Goal: Transaction & Acquisition: Purchase product/service

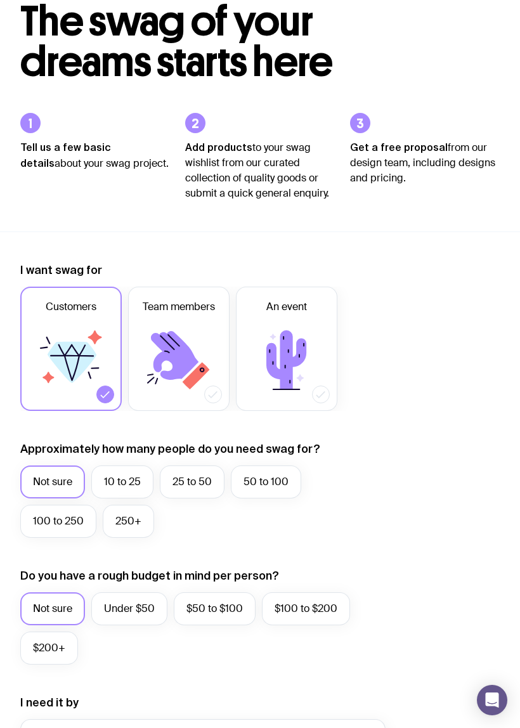
scroll to position [83, 0]
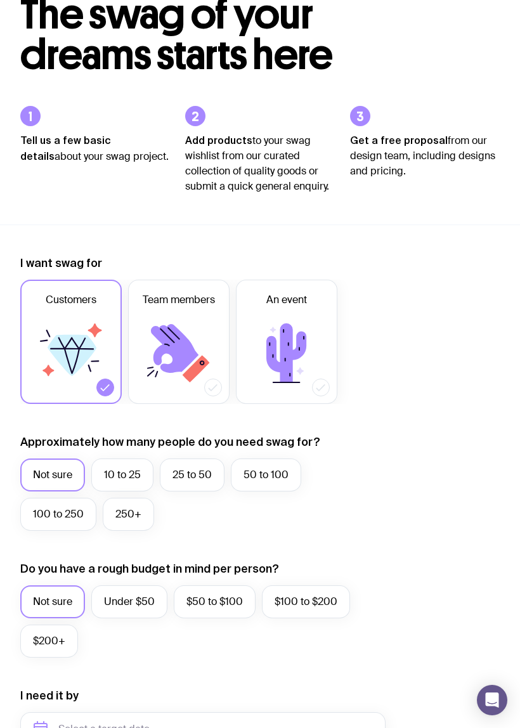
click at [232, 480] on label "50 to 100" at bounding box center [266, 475] width 70 height 33
click at [0, 0] on input "50 to 100" at bounding box center [0, 0] width 0 height 0
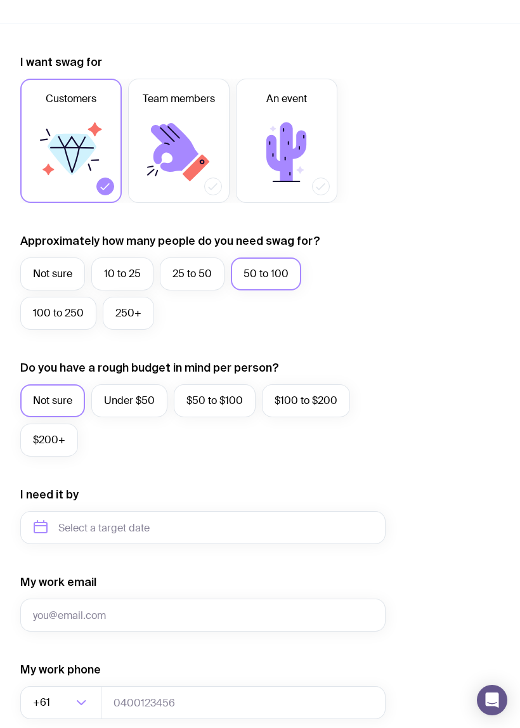
scroll to position [287, 0]
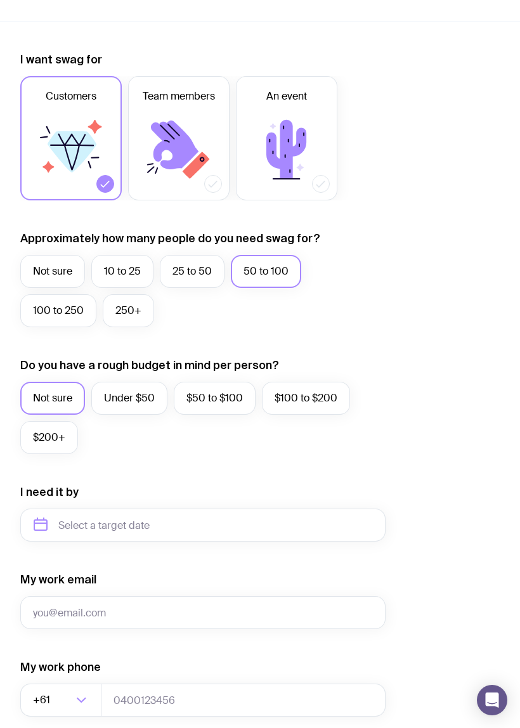
click at [138, 404] on label "Under $50" at bounding box center [129, 398] width 76 height 33
click at [0, 0] on input "Under $50" at bounding box center [0, 0] width 0 height 0
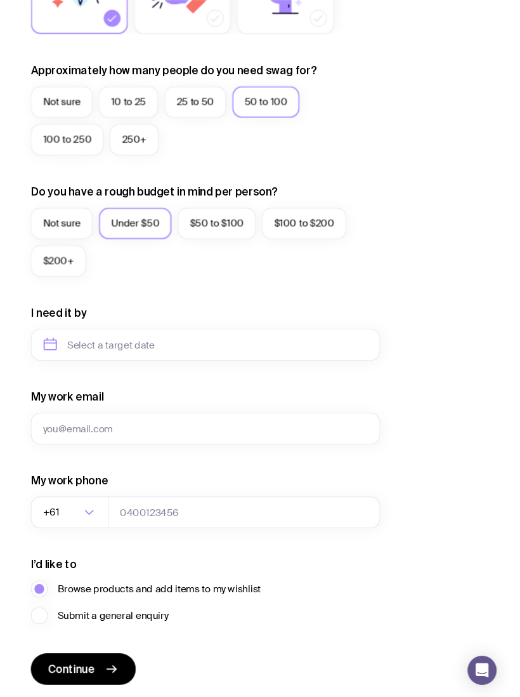
scroll to position [454, 0]
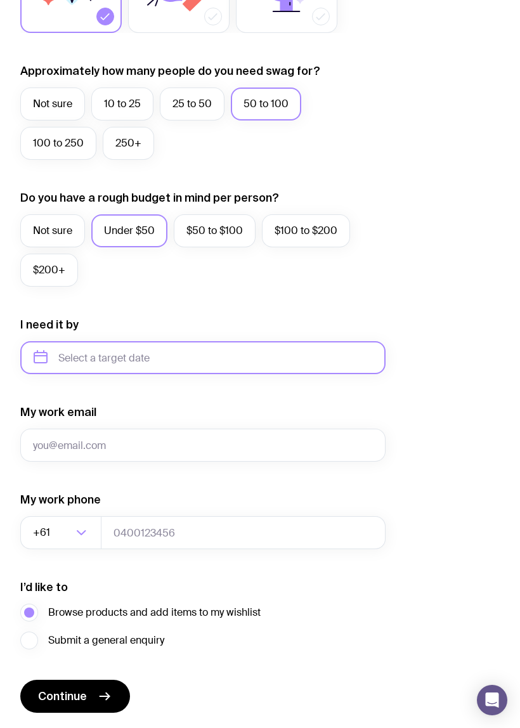
click at [343, 360] on input "text" at bounding box center [202, 357] width 365 height 33
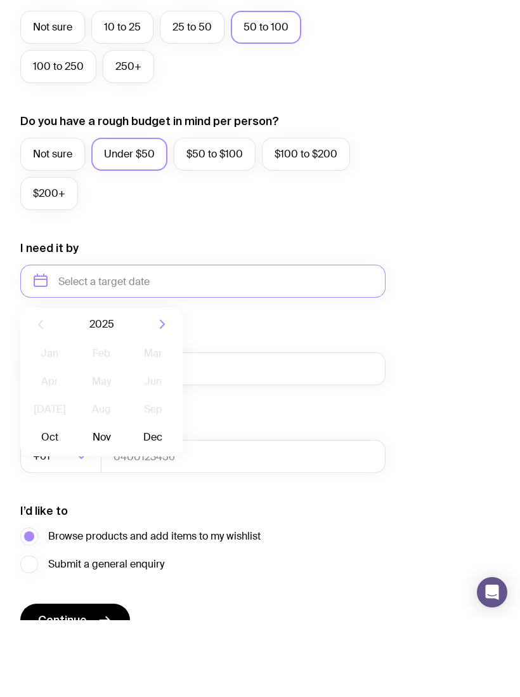
click at [146, 501] on button "Dec" at bounding box center [153, 513] width 46 height 25
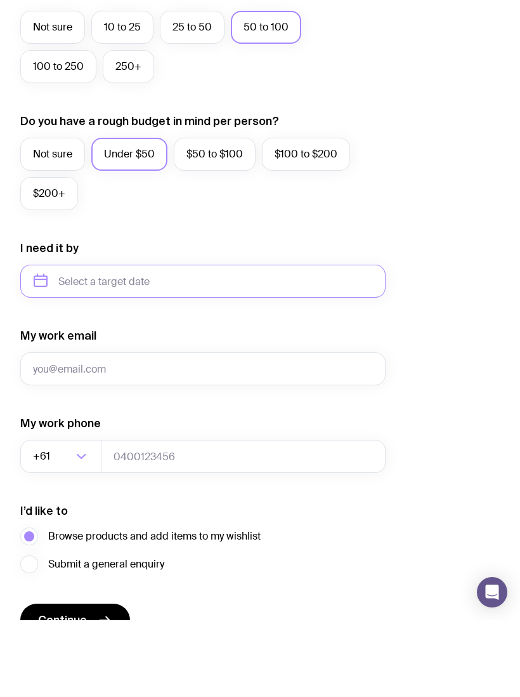
type input "[DATE]"
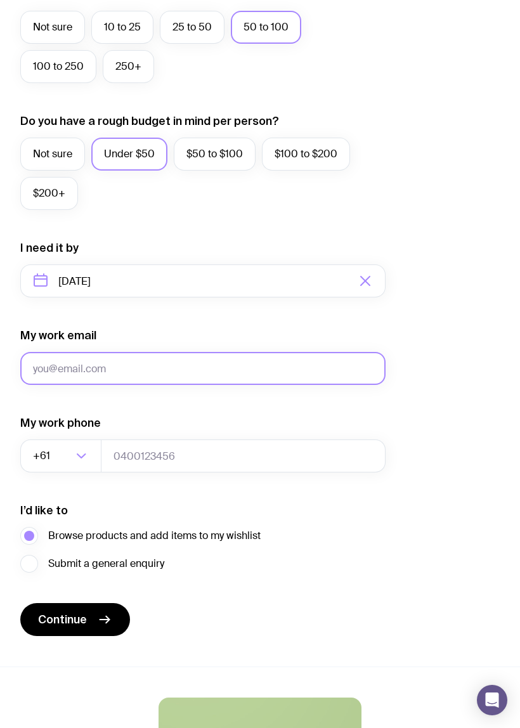
click at [339, 358] on input "My work email" at bounding box center [202, 368] width 365 height 33
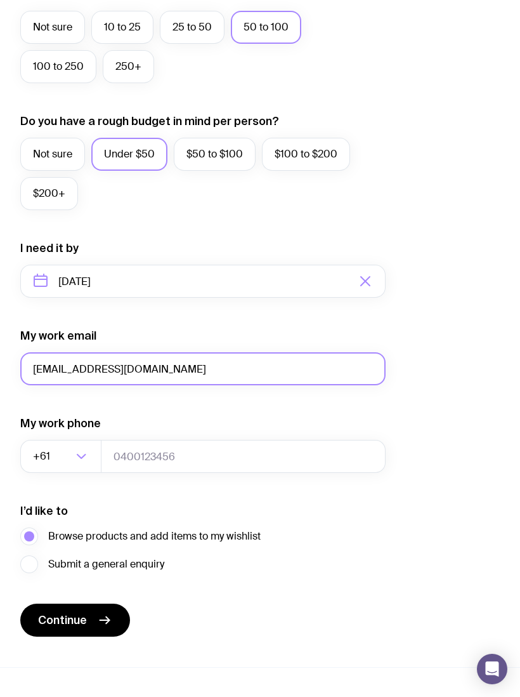
type input "[EMAIL_ADDRESS][DOMAIN_NAME]"
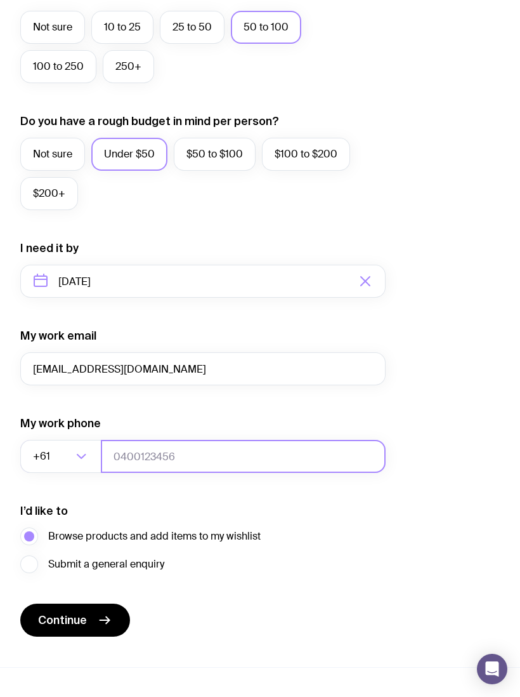
click at [246, 456] on input "tel" at bounding box center [243, 456] width 285 height 33
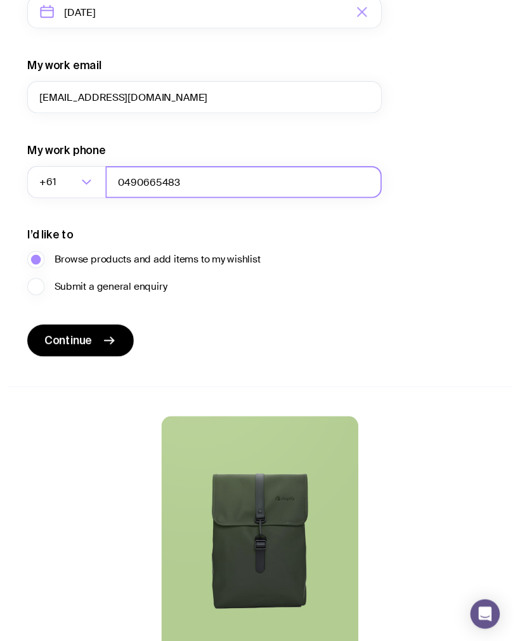
scroll to position [801, 0]
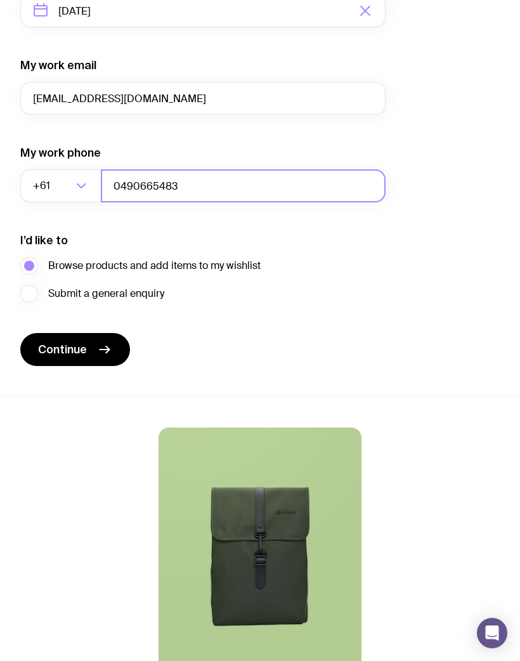
type input "0490665483"
click at [50, 348] on span "Continue" at bounding box center [62, 349] width 49 height 15
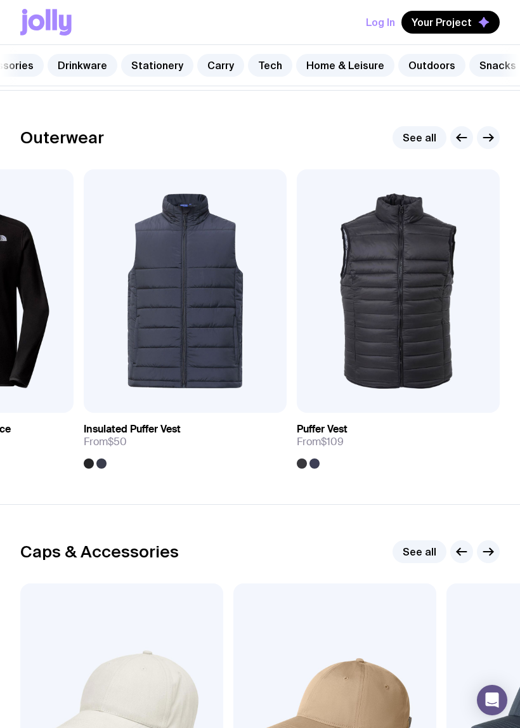
scroll to position [878, 0]
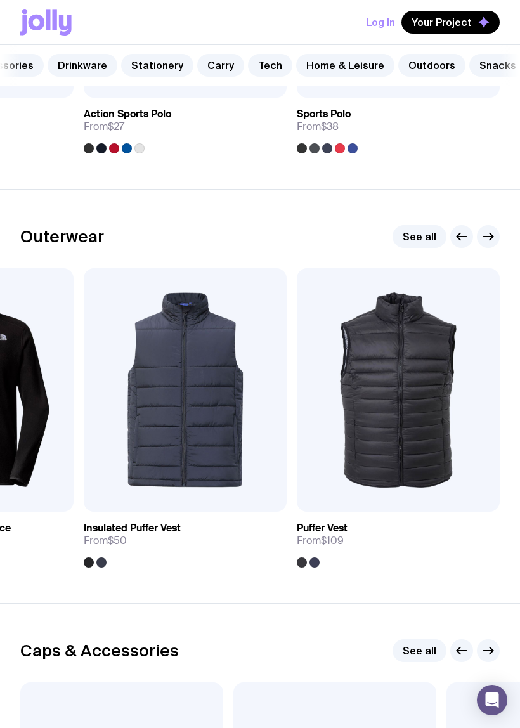
click at [416, 240] on link "See all" at bounding box center [420, 236] width 54 height 23
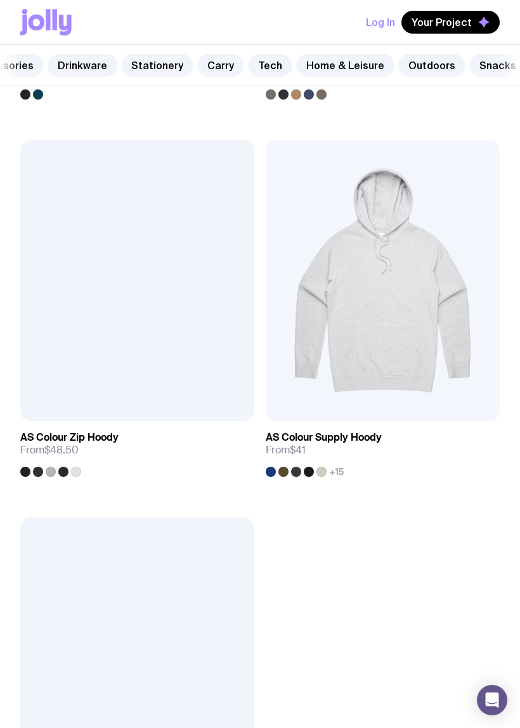
scroll to position [3612, 0]
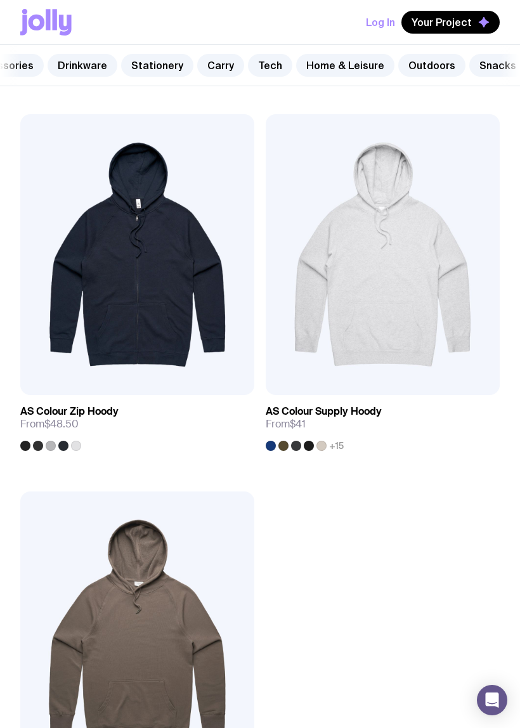
click at [445, 192] on img at bounding box center [383, 254] width 234 height 281
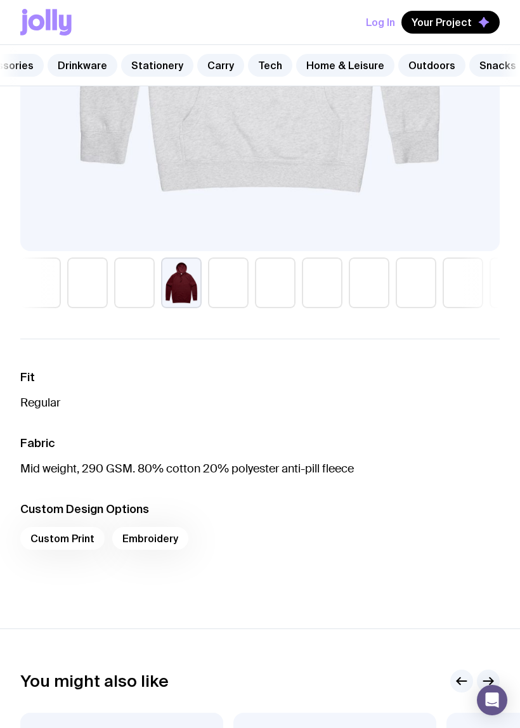
scroll to position [728, 0]
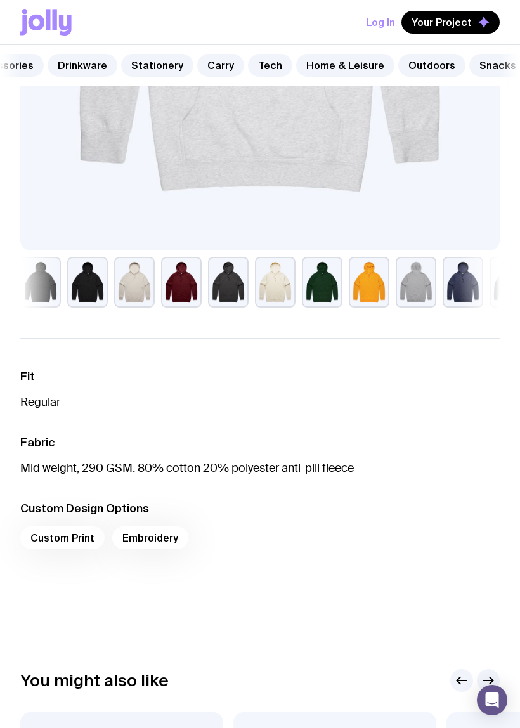
click at [49, 537] on div "Custom Print Embroidery" at bounding box center [260, 542] width 480 height 30
click at [143, 549] on div "Custom Print Embroidery" at bounding box center [260, 542] width 480 height 30
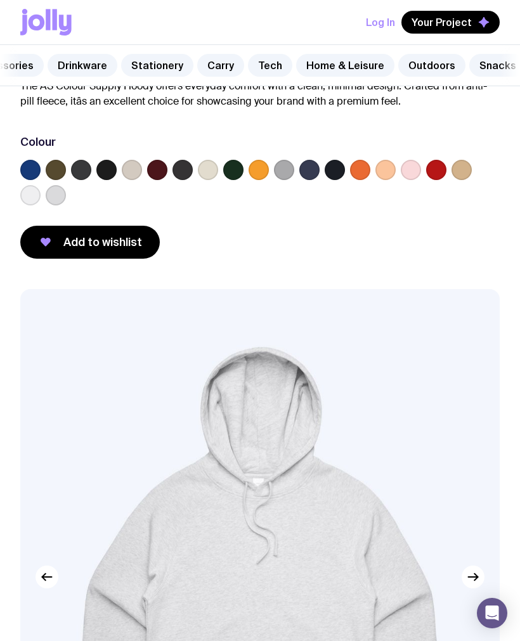
scroll to position [0, 0]
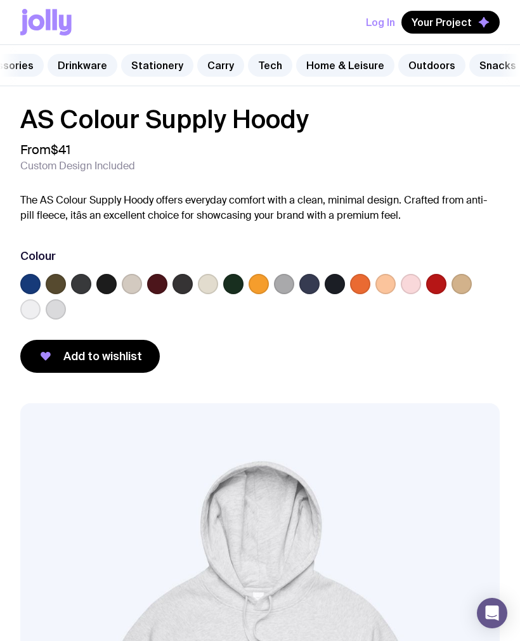
click at [377, 21] on button "Log In" at bounding box center [380, 22] width 29 height 23
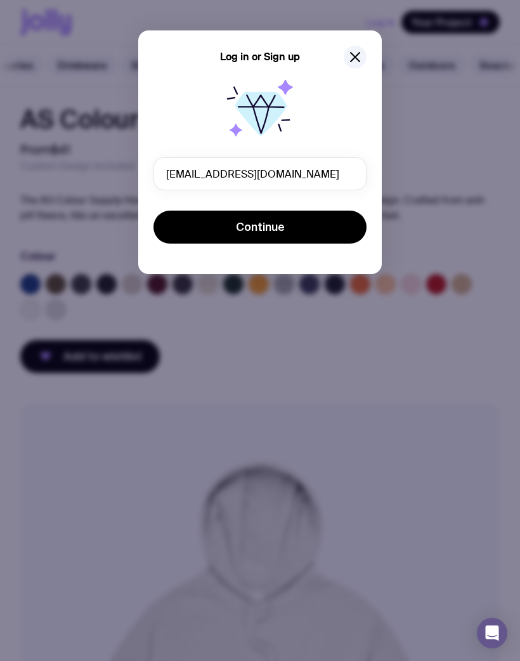
click at [322, 236] on button "Continue" at bounding box center [260, 227] width 213 height 33
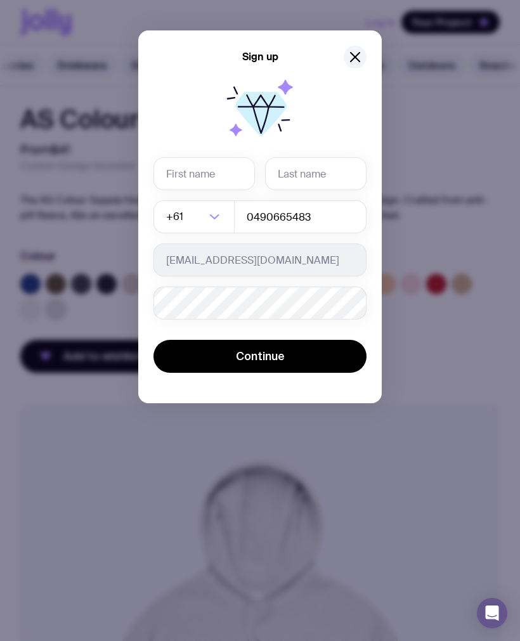
click at [230, 179] on input "text" at bounding box center [205, 173] width 102 height 33
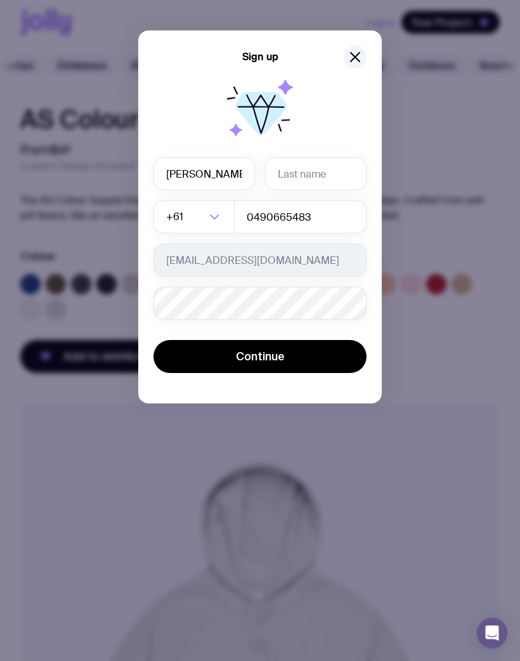
type input "[PERSON_NAME]"
click at [341, 169] on input "text" at bounding box center [316, 173] width 102 height 33
type input "[PERSON_NAME]"
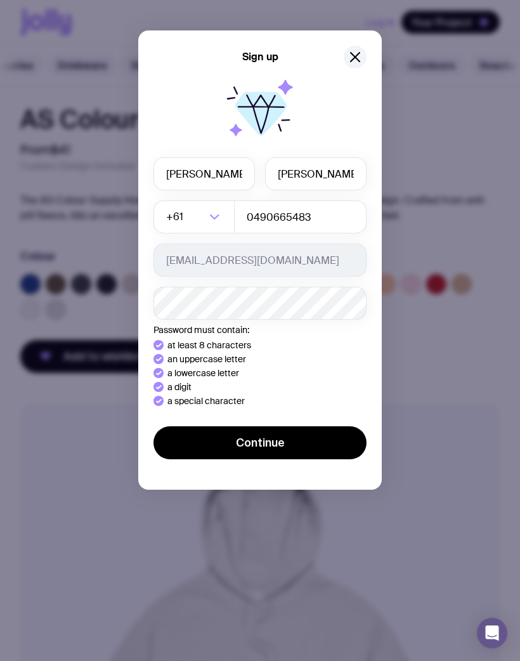
click at [339, 449] on button "Continue" at bounding box center [260, 442] width 213 height 33
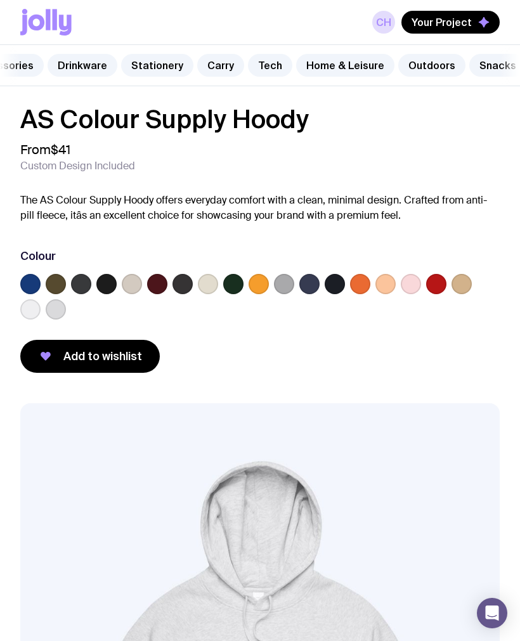
click at [71, 350] on span "Add to wishlist" at bounding box center [102, 356] width 79 height 15
click at [433, 20] on span "Your Project" at bounding box center [442, 22] width 60 height 13
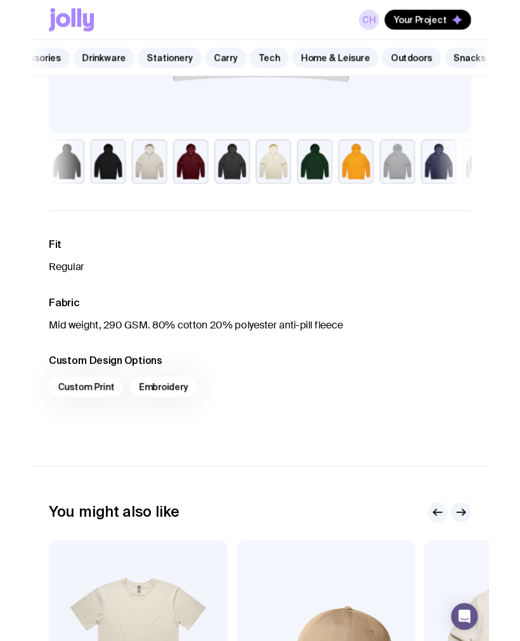
scroll to position [824, 0]
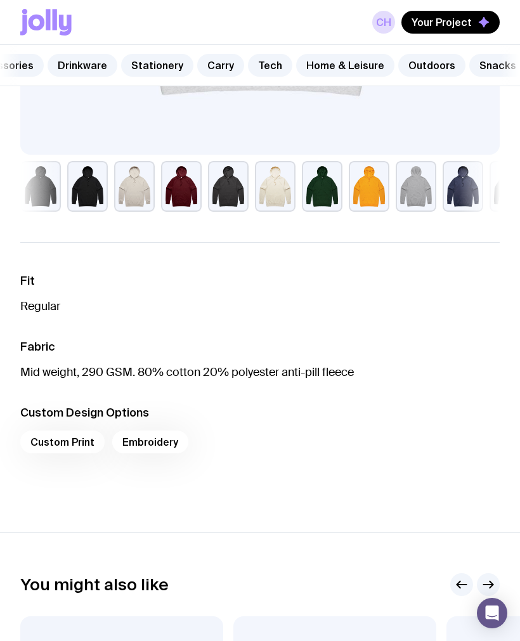
click at [79, 436] on div "Custom Print Embroidery" at bounding box center [260, 446] width 480 height 30
click at [65, 448] on div "Custom Print Embroidery" at bounding box center [260, 446] width 480 height 30
click at [66, 446] on div "Custom Print Embroidery" at bounding box center [260, 446] width 480 height 30
click at [70, 435] on div "Custom Print Embroidery" at bounding box center [260, 446] width 480 height 30
click at [73, 438] on div "Custom Print Embroidery" at bounding box center [260, 446] width 480 height 30
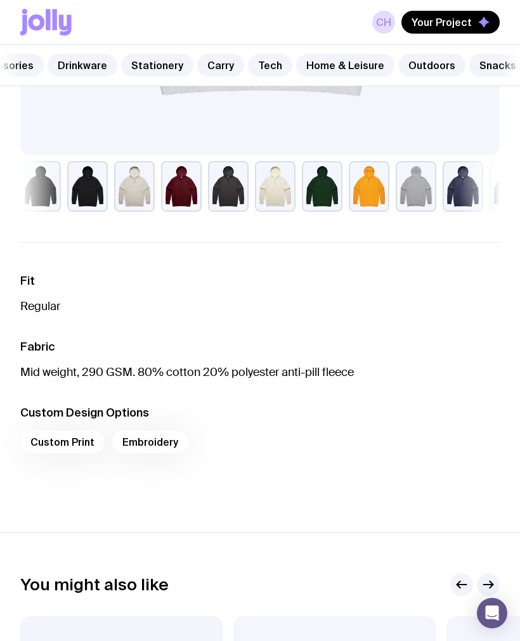
click at [58, 445] on div "Custom Print Embroidery" at bounding box center [260, 446] width 480 height 30
click at [388, 15] on link "CH" at bounding box center [383, 22] width 23 height 23
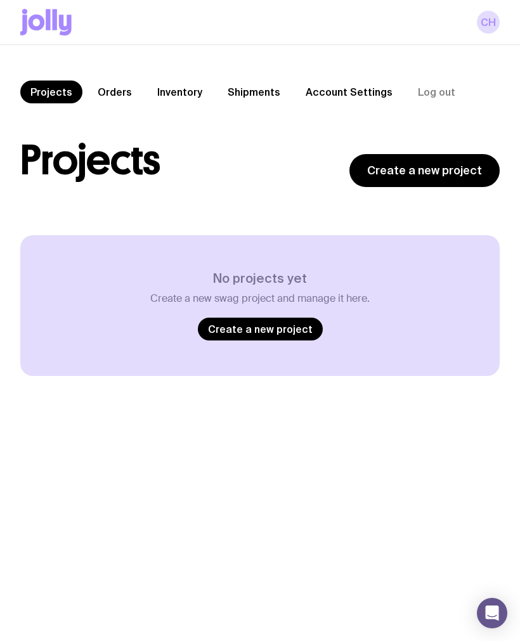
click at [115, 96] on link "Orders" at bounding box center [115, 92] width 55 height 23
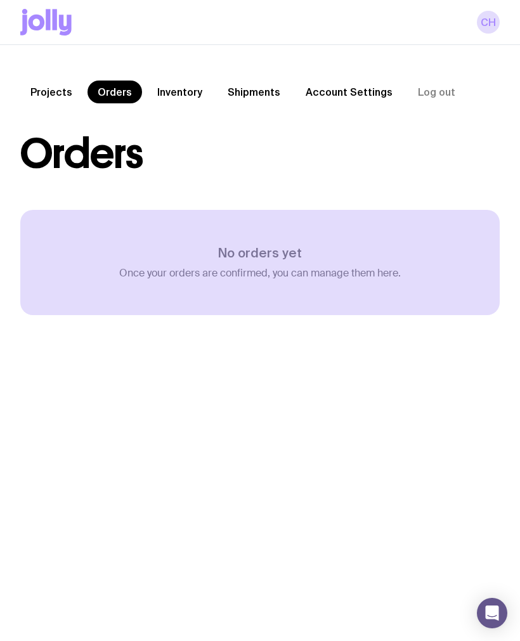
click at [196, 95] on link "Inventory" at bounding box center [179, 92] width 65 height 23
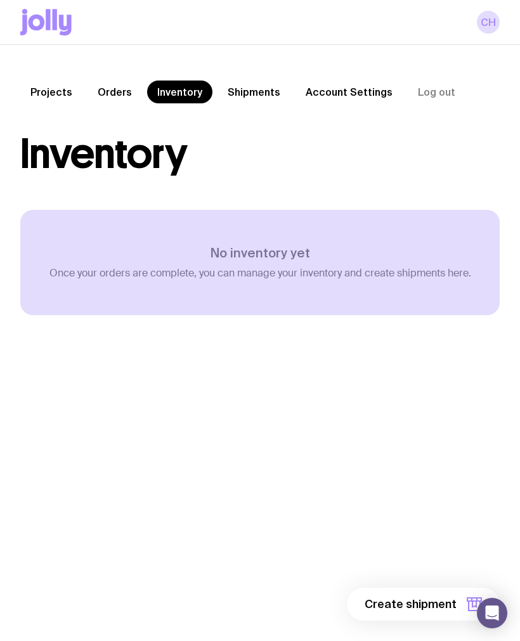
click at [259, 95] on link "Shipments" at bounding box center [254, 92] width 73 height 23
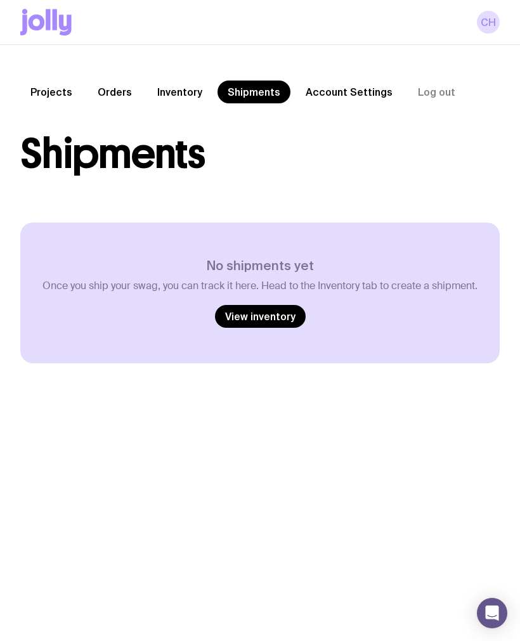
click at [371, 89] on link "Account Settings" at bounding box center [349, 92] width 107 height 23
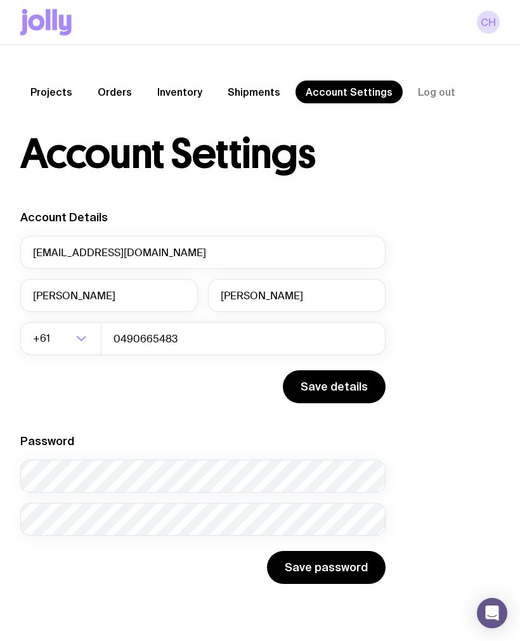
click at [436, 103] on button "Log out" at bounding box center [437, 92] width 58 height 23
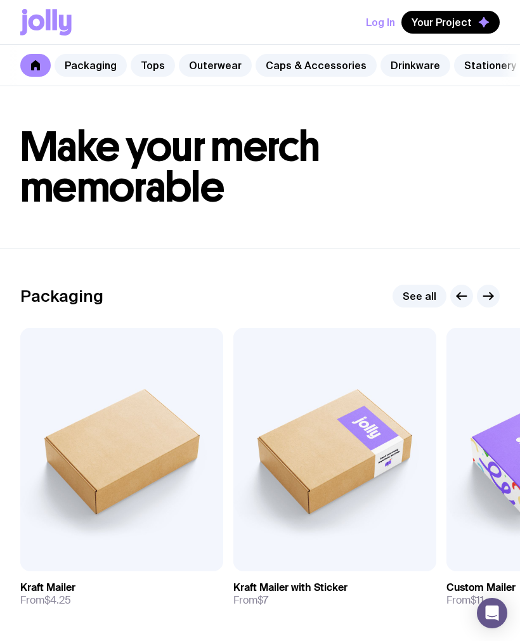
click at [452, 26] on span "Your Project" at bounding box center [442, 22] width 60 height 13
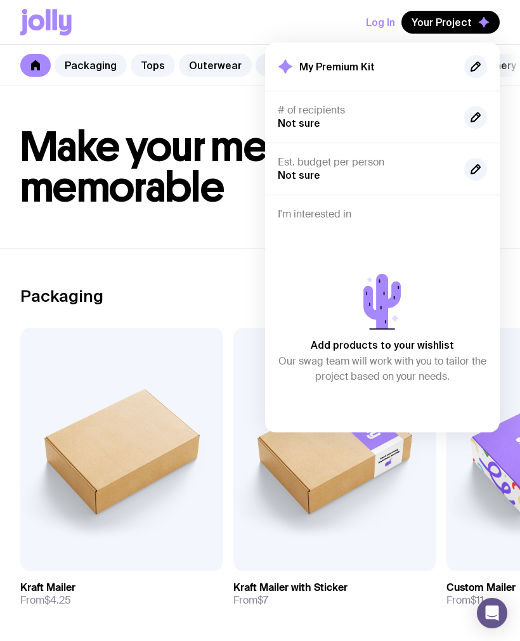
click at [207, 293] on div "Packaging See all" at bounding box center [260, 296] width 480 height 23
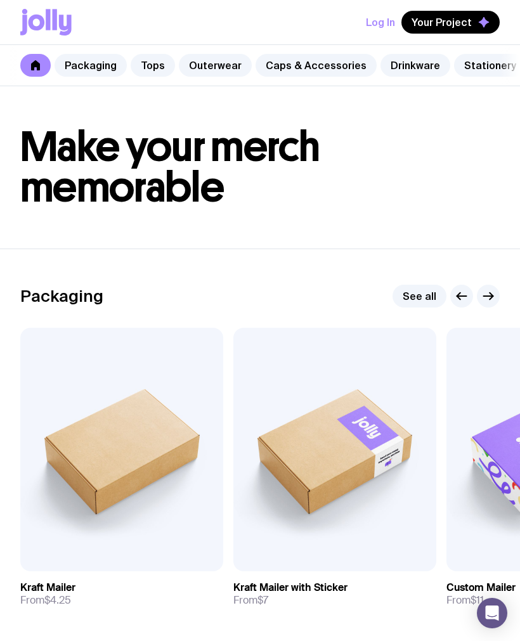
click at [388, 17] on button "Log In" at bounding box center [380, 22] width 29 height 23
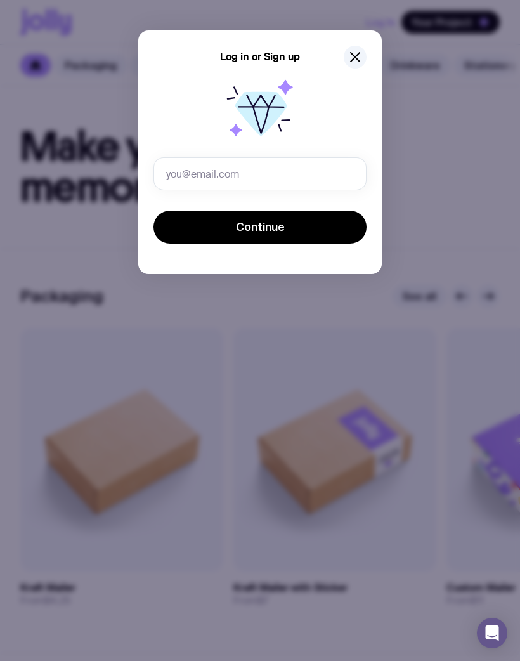
click at [310, 180] on input "text" at bounding box center [260, 173] width 213 height 33
type input "C"
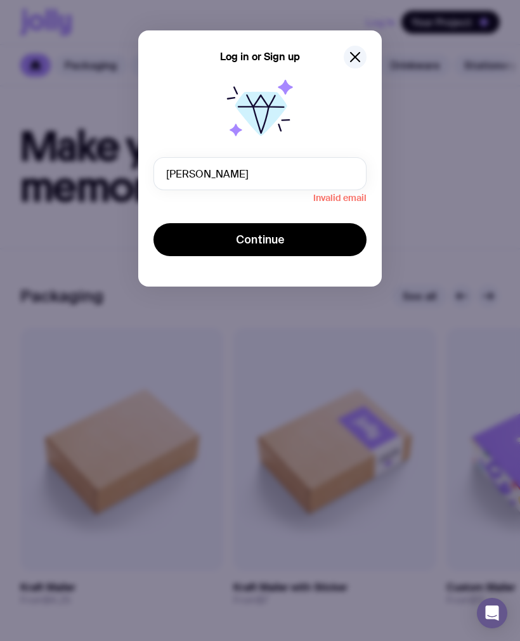
click at [292, 251] on button "Continue" at bounding box center [260, 239] width 213 height 33
click at [317, 179] on input "[PERSON_NAME]" at bounding box center [260, 173] width 213 height 33
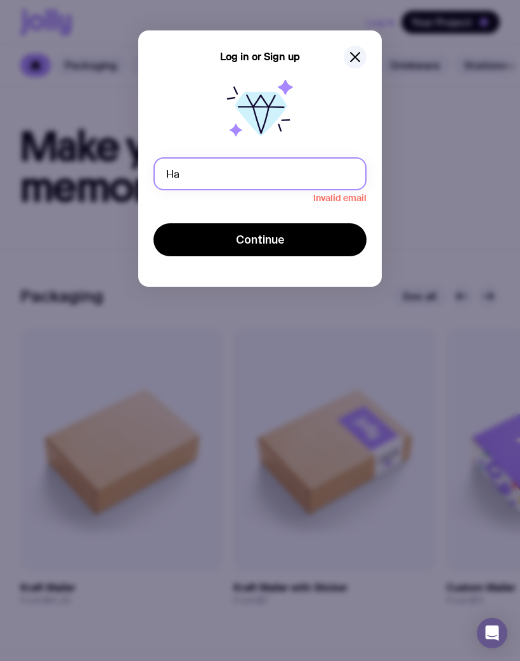
type input "H"
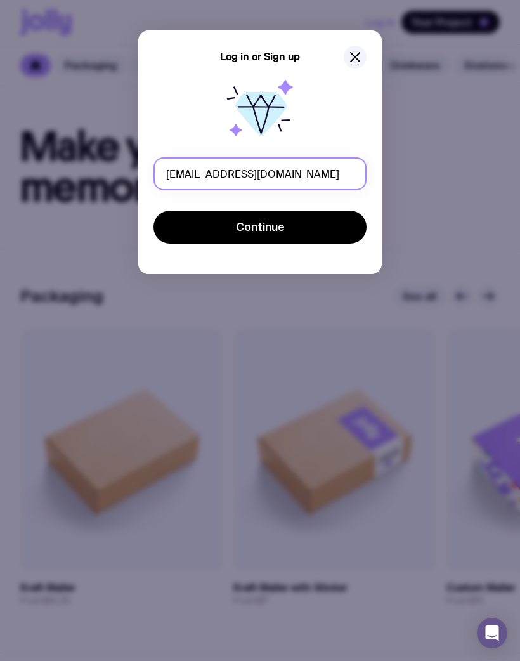
type input "[EMAIL_ADDRESS][DOMAIN_NAME]"
click at [322, 242] on button "Continue" at bounding box center [260, 227] width 213 height 33
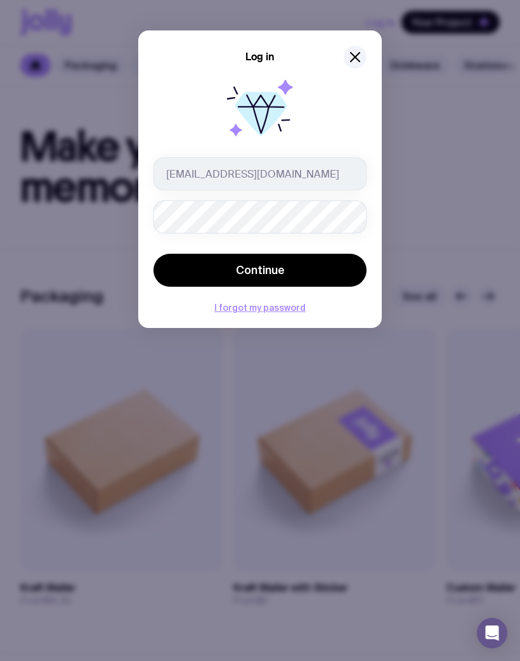
click at [325, 279] on button "Continue" at bounding box center [260, 270] width 213 height 33
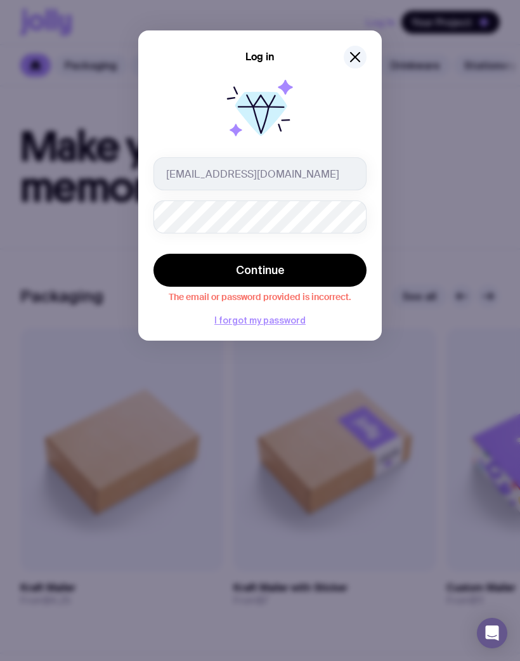
click at [333, 275] on button "Continue" at bounding box center [260, 270] width 213 height 33
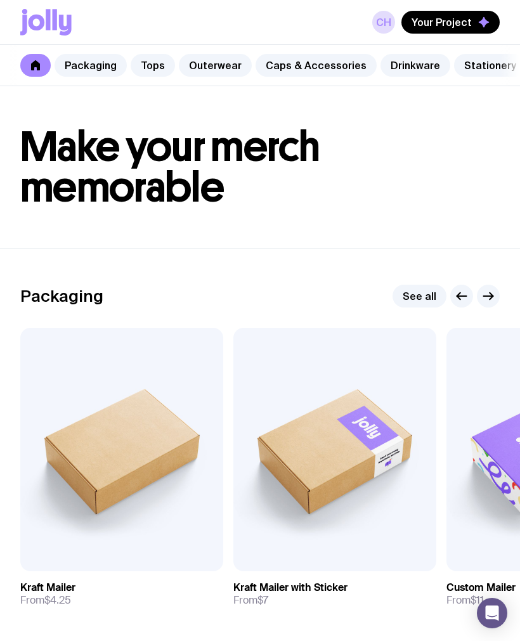
click at [95, 74] on link "Packaging" at bounding box center [91, 65] width 72 height 23
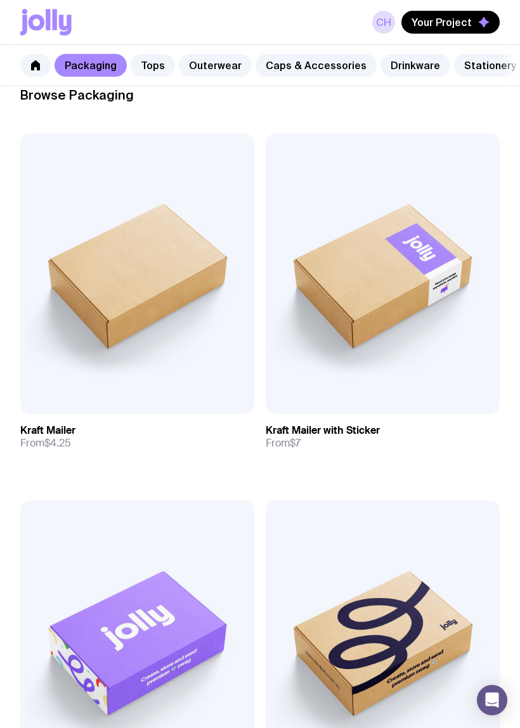
scroll to position [197, 0]
click at [431, 360] on img at bounding box center [383, 274] width 234 height 281
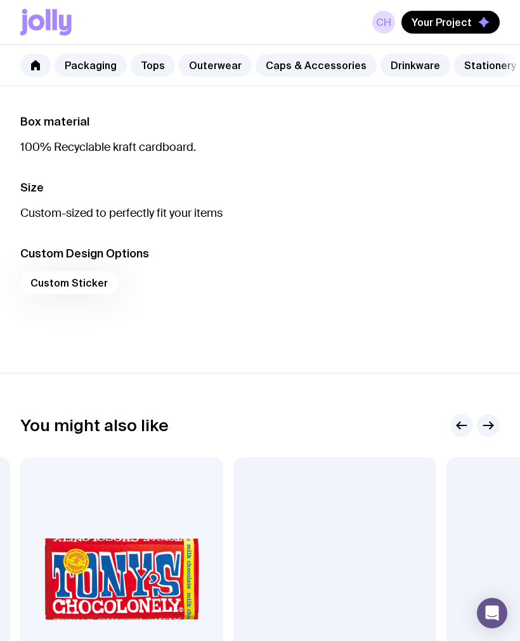
scroll to position [827, 0]
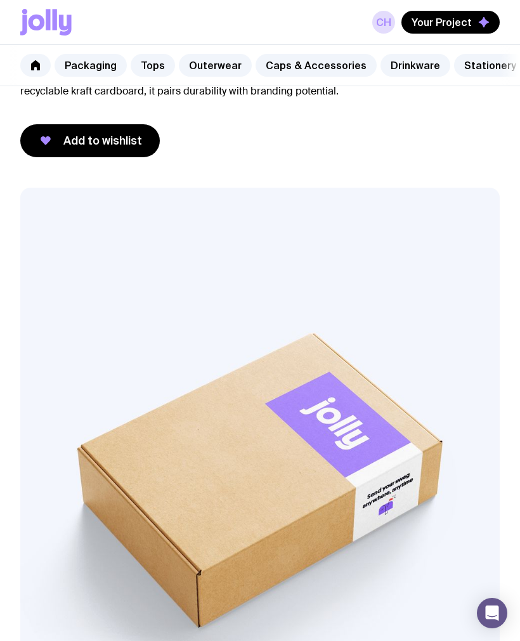
scroll to position [0, 0]
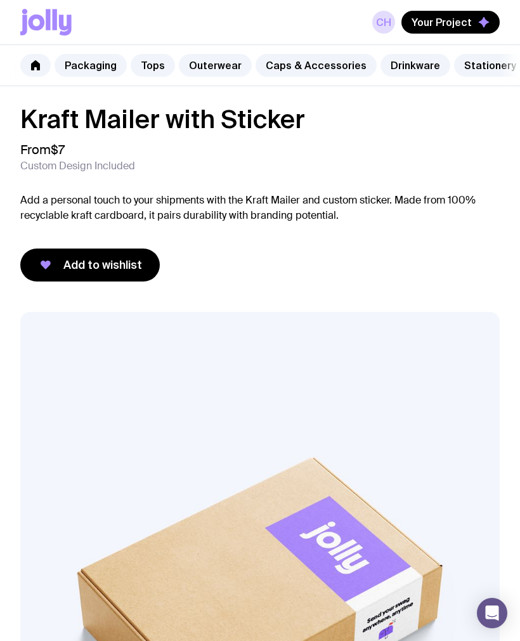
click at [96, 63] on link "Packaging" at bounding box center [91, 65] width 72 height 23
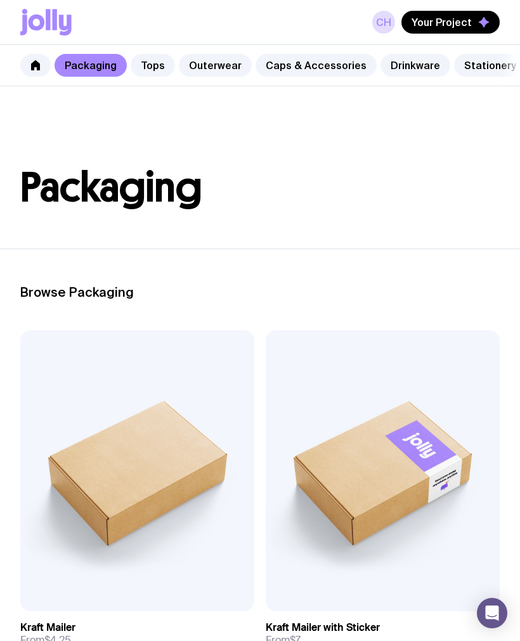
click at [158, 74] on link "Tops" at bounding box center [153, 65] width 44 height 23
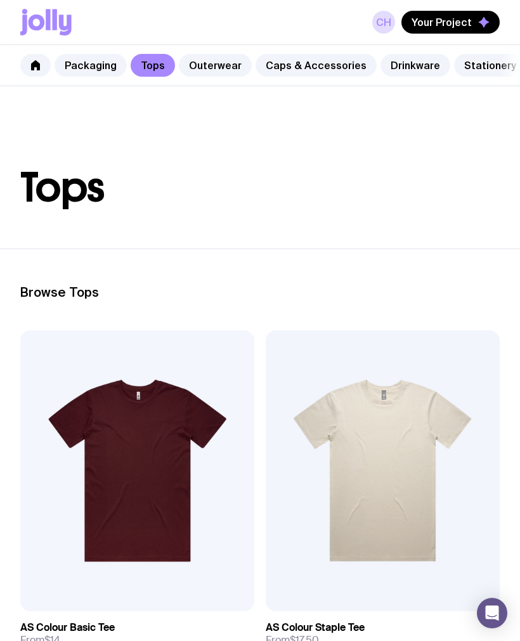
click at [209, 61] on link "Outerwear" at bounding box center [215, 65] width 73 height 23
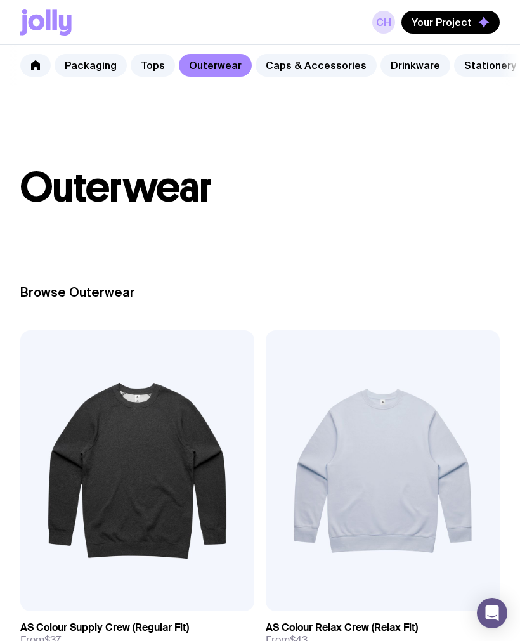
click at [315, 76] on link "Caps & Accessories" at bounding box center [316, 65] width 121 height 23
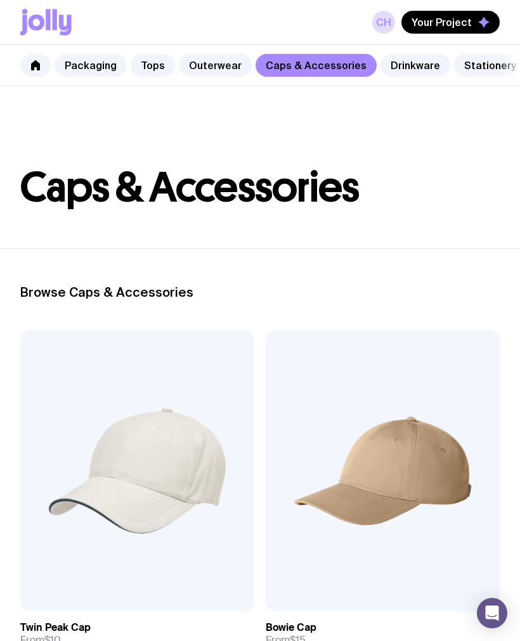
click at [404, 75] on link "Drinkware" at bounding box center [416, 65] width 70 height 23
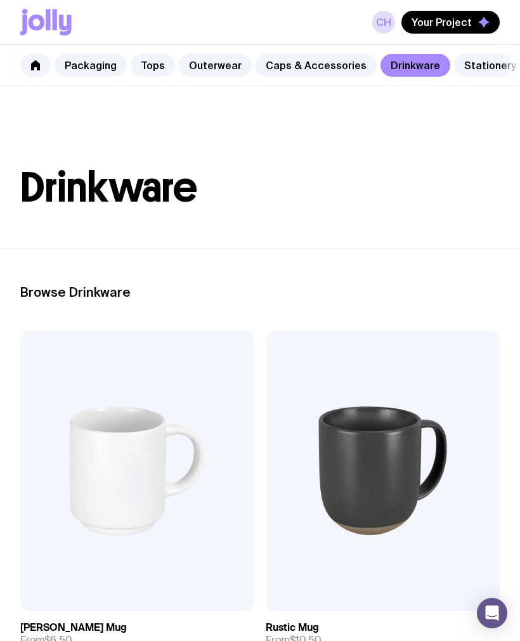
click at [477, 75] on link "Stationery" at bounding box center [490, 65] width 72 height 23
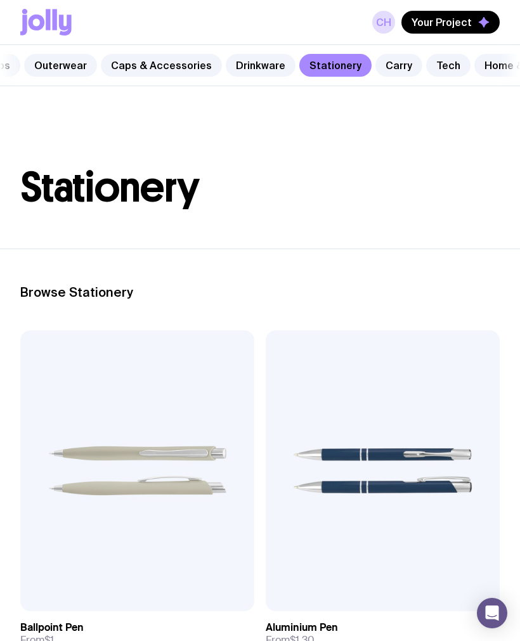
scroll to position [0, 155]
click at [386, 63] on link "Carry" at bounding box center [399, 65] width 47 height 23
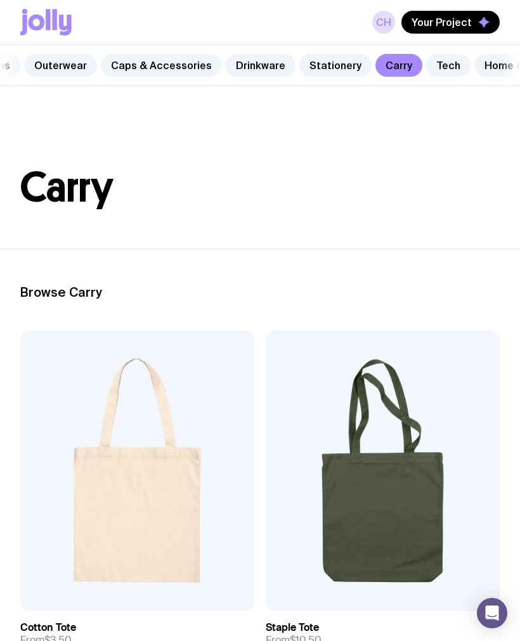
click at [435, 69] on link "Tech" at bounding box center [448, 65] width 44 height 23
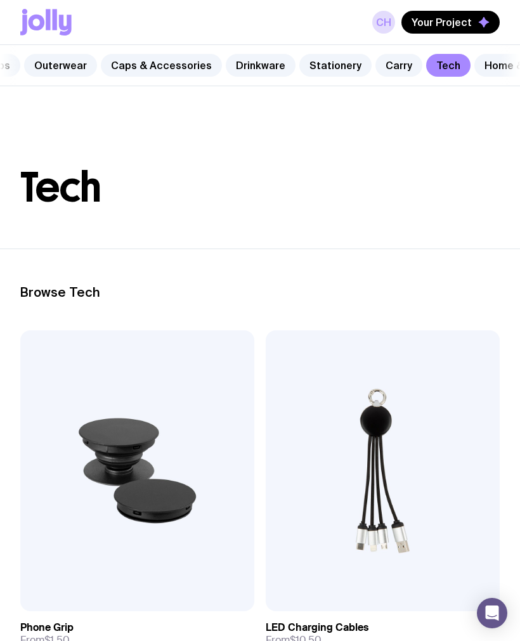
click at [503, 49] on nav "Packaging Tops Outerwear Caps & Accessories Drinkware Stationery Carry Tech Hom…" at bounding box center [260, 65] width 520 height 41
click at [494, 69] on link "Home & Leisure" at bounding box center [524, 65] width 98 height 23
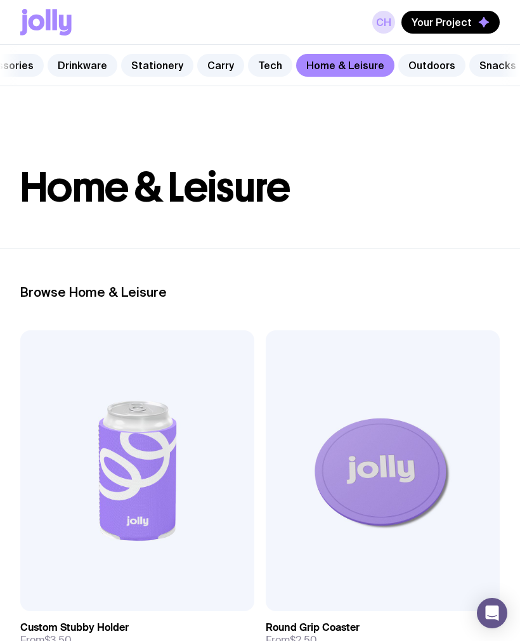
click at [416, 72] on link "Outdoors" at bounding box center [431, 65] width 67 height 23
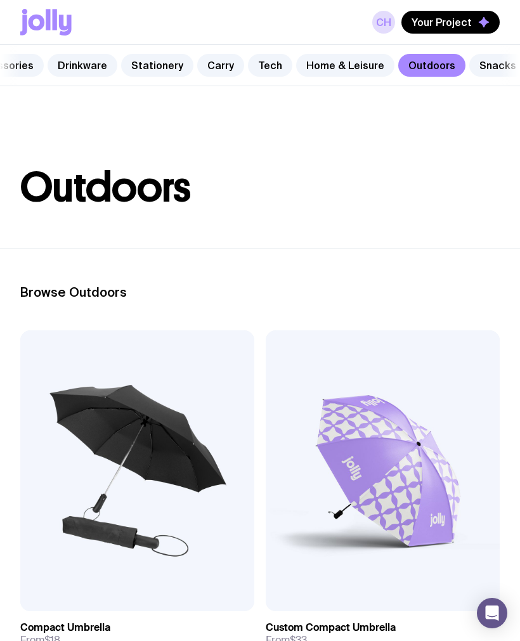
click at [480, 70] on link "Snacks" at bounding box center [497, 65] width 57 height 23
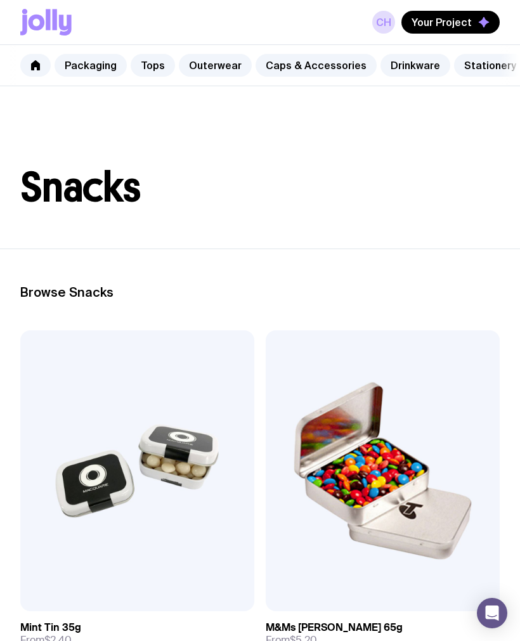
click at [112, 69] on link "Packaging" at bounding box center [91, 65] width 72 height 23
